Goal: Task Accomplishment & Management: Manage account settings

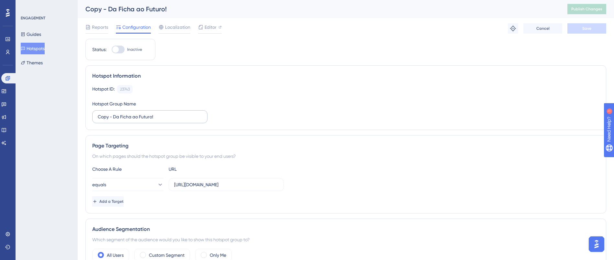
click at [149, 123] on label "Copy - Da Ficha ao Futuro!" at bounding box center [149, 116] width 115 height 13
click at [149, 120] on input "Copy - Da Ficha ao Futuro!" at bounding box center [150, 116] width 104 height 7
click at [149, 123] on label "Copy - Da Ficha ao Futuro!" at bounding box center [149, 116] width 115 height 13
click at [149, 120] on input "Copy - Da Ficha ao Futuro!" at bounding box center [150, 116] width 104 height 7
click at [149, 123] on label "Copy - Da Ficha ao Futuro!" at bounding box center [149, 116] width 115 height 13
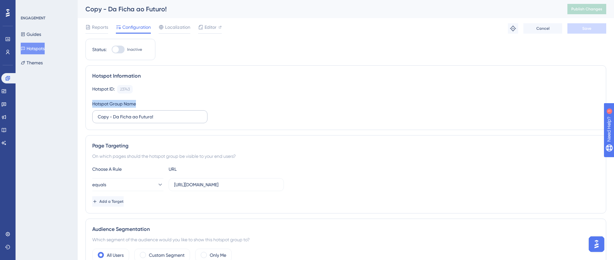
click at [149, 120] on input "Copy - Da Ficha ao Futuro!" at bounding box center [150, 116] width 104 height 7
click at [149, 123] on label "Copy - Da Ficha ao Futuro!" at bounding box center [149, 116] width 115 height 13
click at [149, 120] on input "Copy - Da Ficha ao Futuro!" at bounding box center [150, 116] width 104 height 7
click at [167, 118] on input "Copy - Da Ficha ao Futuro!" at bounding box center [150, 116] width 104 height 7
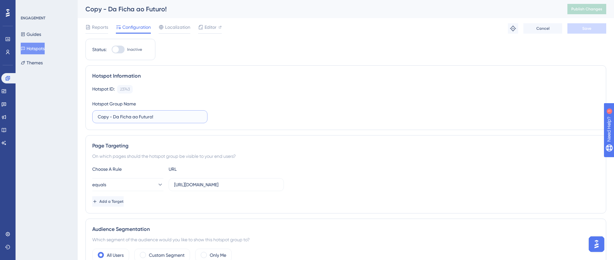
click at [167, 118] on input "Copy - Da Ficha ao Futuro!" at bounding box center [150, 116] width 104 height 7
paste input "nversão ninja: estratégias para fechar mais matrículas"
type input "Conversão ninja: estratégias para fechar mais matrículas!"
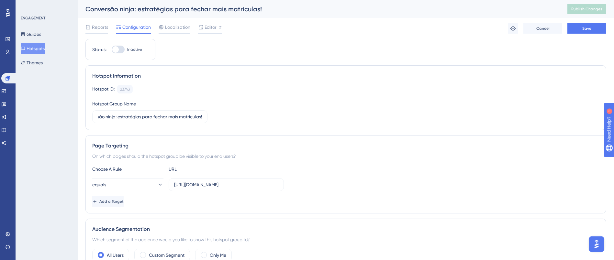
scroll to position [0, 0]
click at [114, 49] on div at bounding box center [115, 49] width 6 height 6
click at [112, 50] on input "Inactive" at bounding box center [111, 50] width 0 height 0
checkbox input "true"
click at [577, 23] on button "Save" at bounding box center [586, 28] width 39 height 10
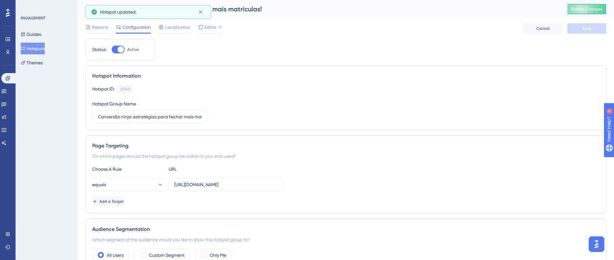
click at [593, 10] on span "Publish Changes" at bounding box center [586, 8] width 31 height 5
click at [45, 50] on button "Hotspots" at bounding box center [33, 49] width 24 height 12
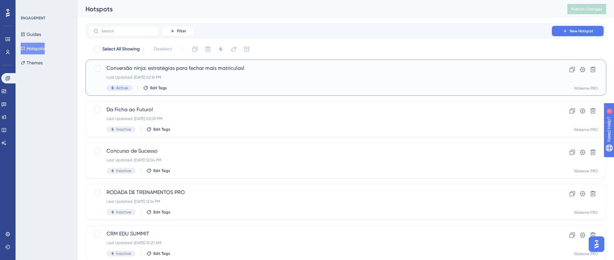
click at [249, 73] on div "Conversão ninja: estratégias para fechar mais matrículas! Last Updated: [DATE] …" at bounding box center [319, 77] width 427 height 27
